Goal: Information Seeking & Learning: Stay updated

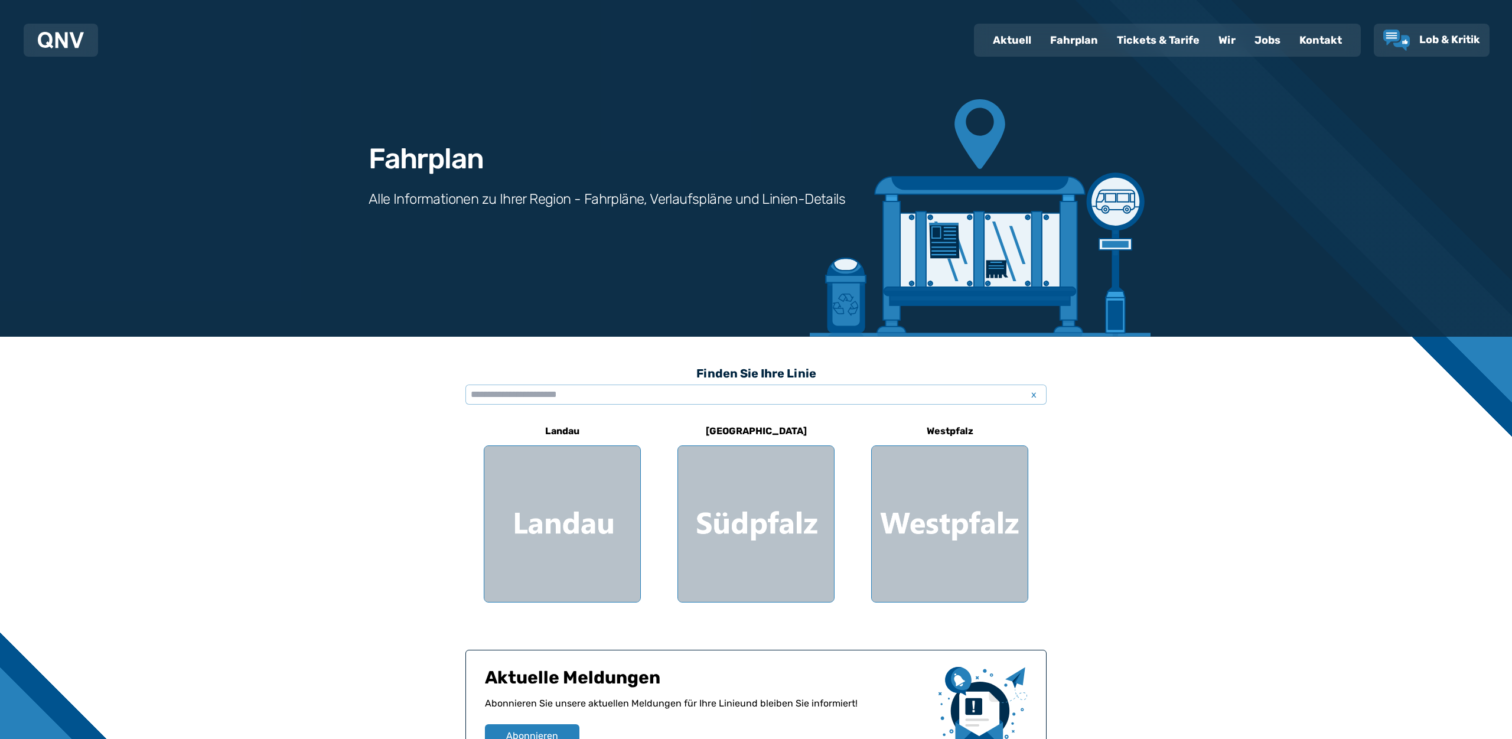
click at [1014, 44] on div "Aktuell" at bounding box center [1011, 40] width 57 height 31
select select "*"
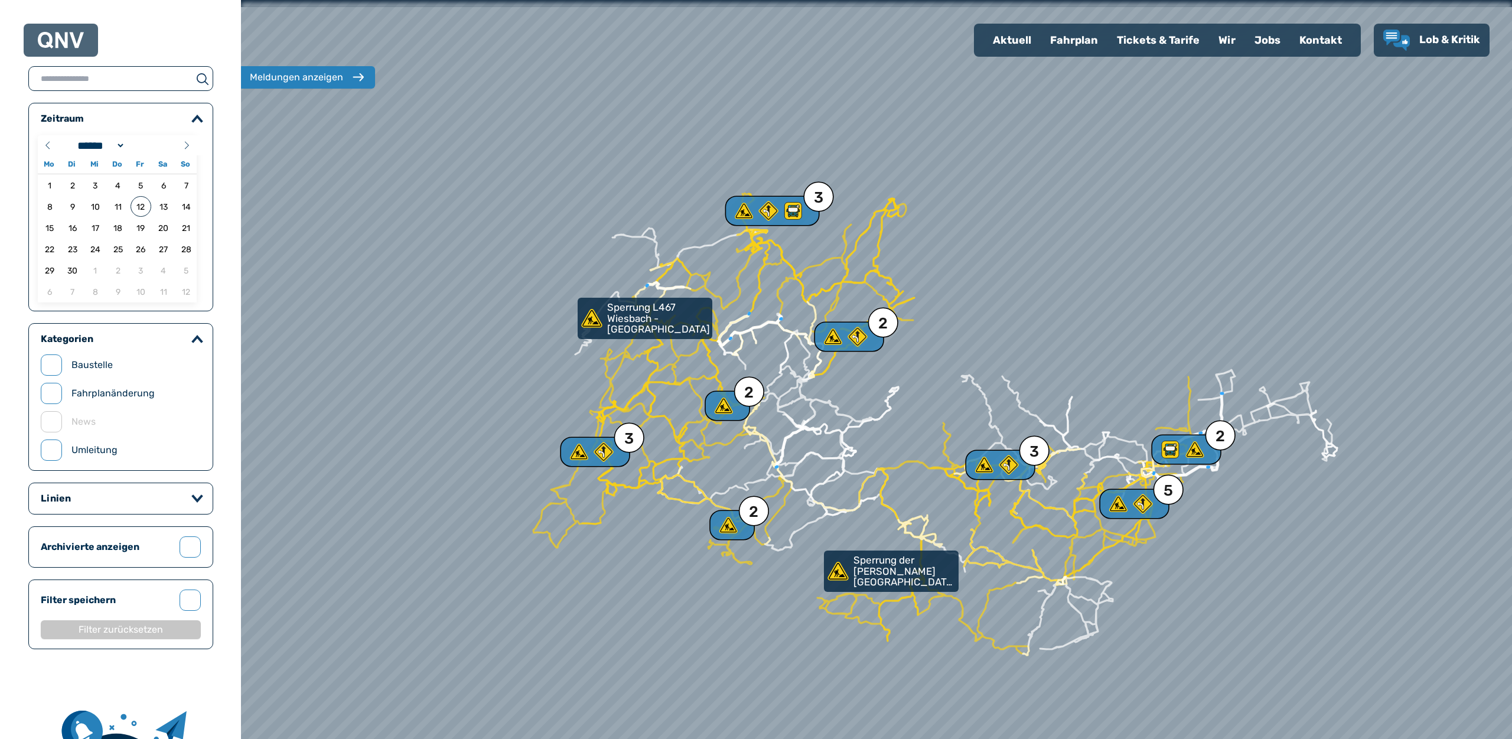
click at [663, 463] on div at bounding box center [876, 369] width 1525 height 887
click at [686, 423] on div at bounding box center [876, 369] width 1525 height 887
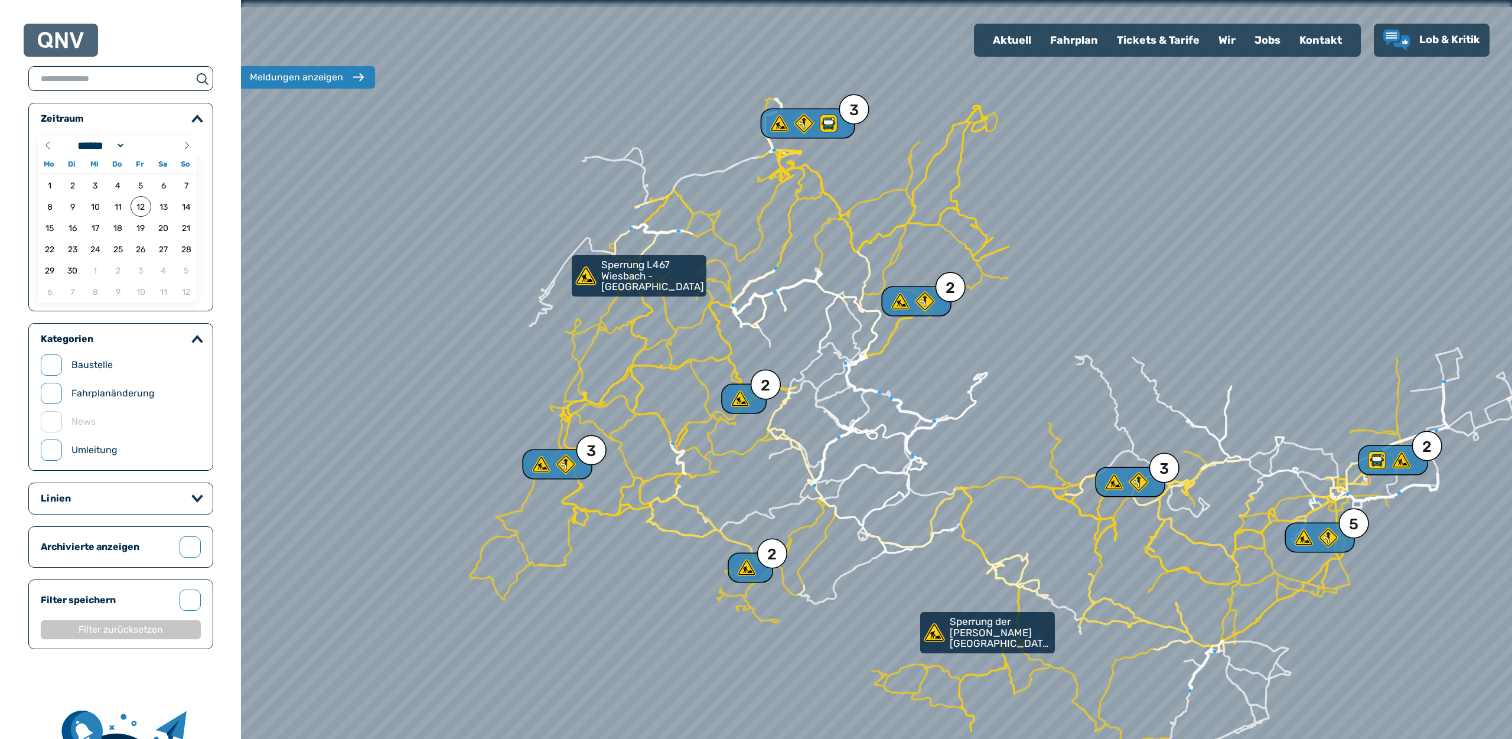
click at [701, 423] on div at bounding box center [876, 369] width 1525 height 887
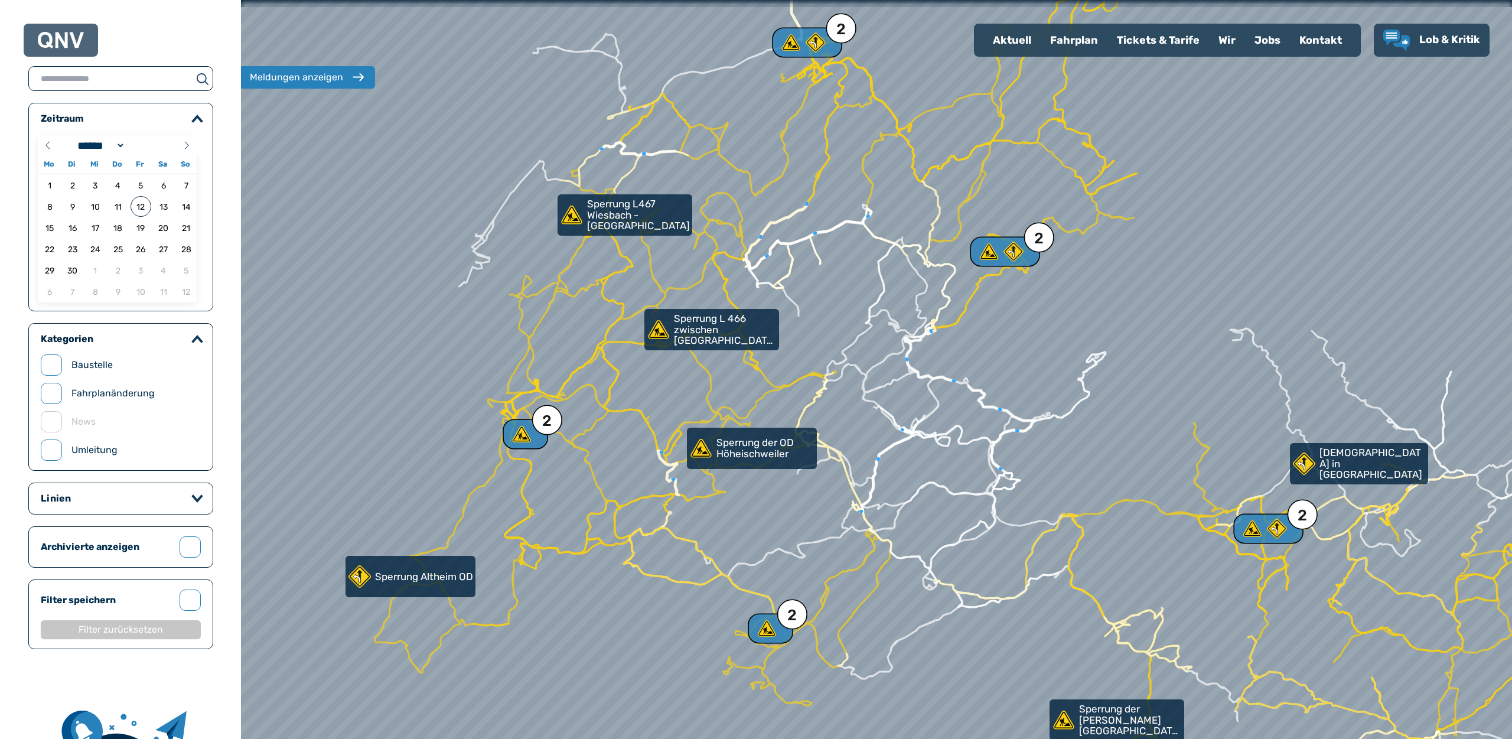
click at [560, 450] on div at bounding box center [876, 369] width 1525 height 887
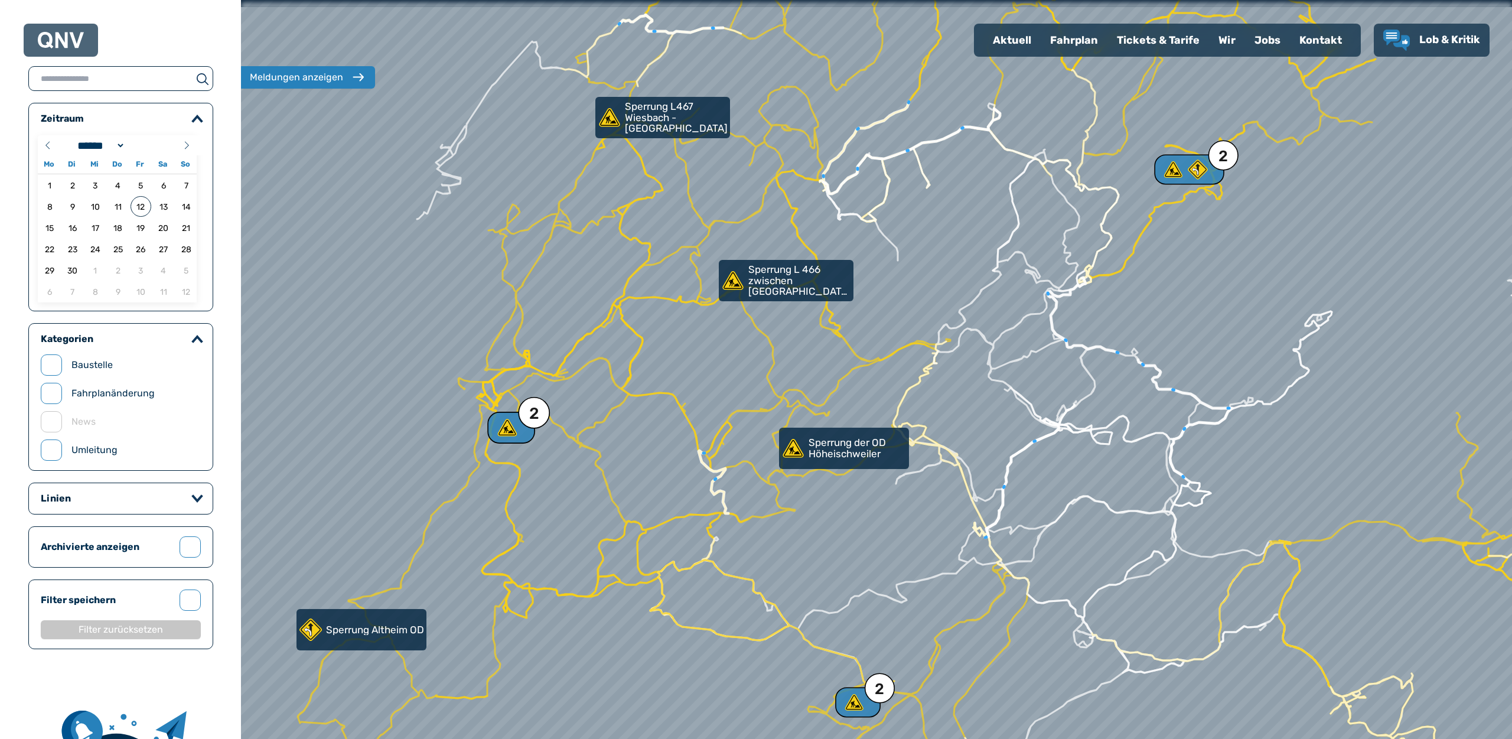
click at [516, 432] on use at bounding box center [507, 427] width 19 height 17
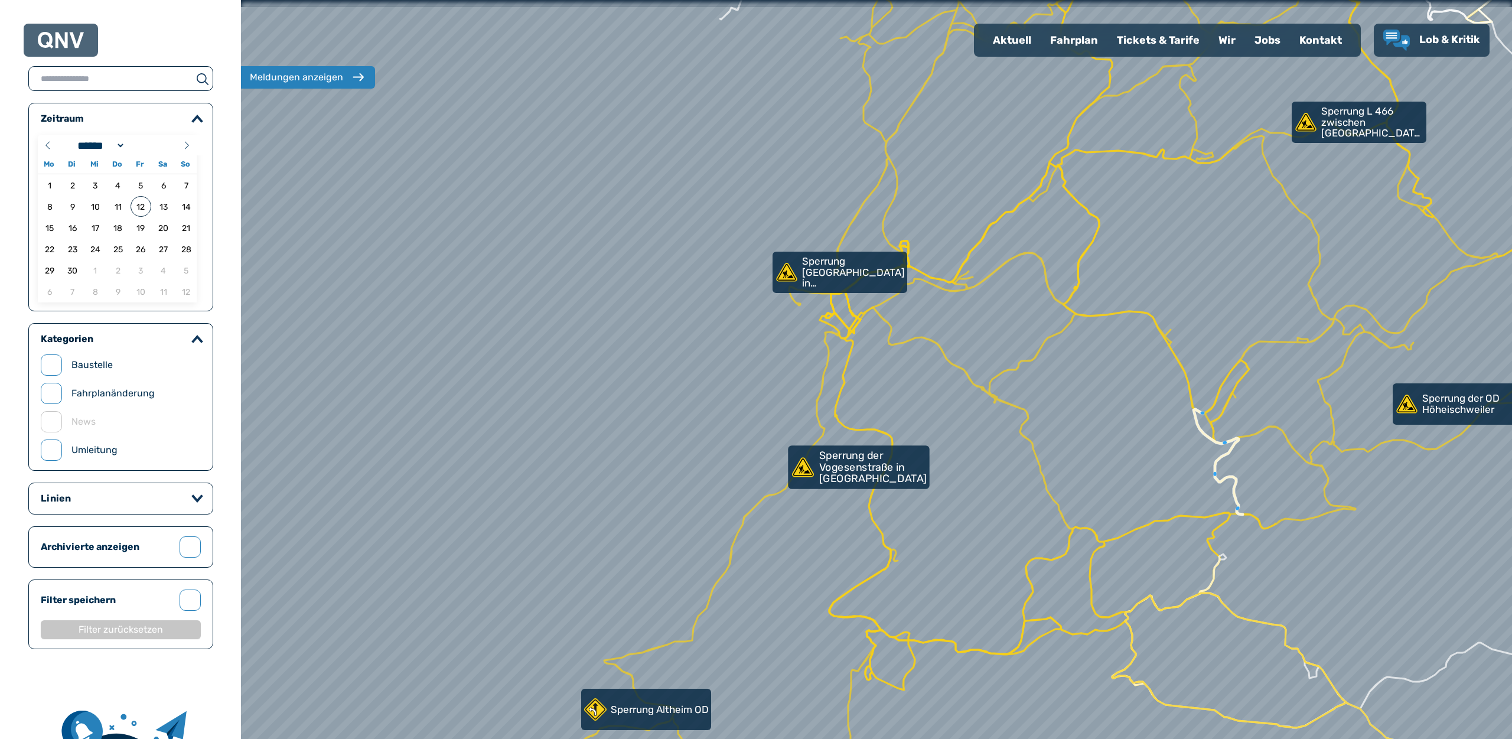
click at [807, 474] on use at bounding box center [803, 466] width 22 height 19
